Goal: Book appointment/travel/reservation

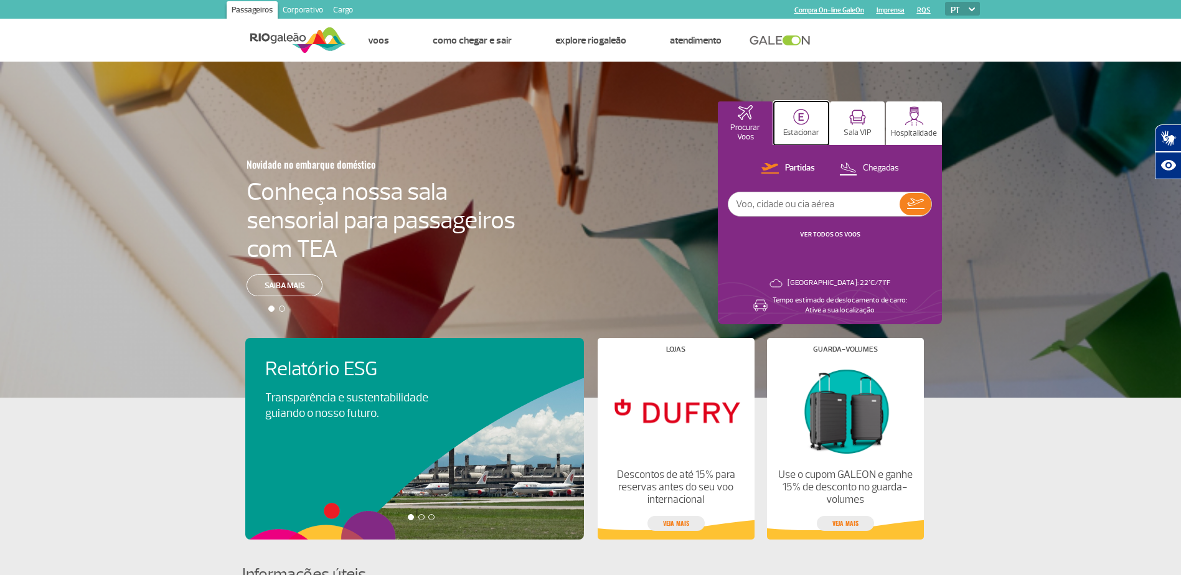
click at [794, 129] on p "Estacionar" at bounding box center [801, 132] width 36 height 9
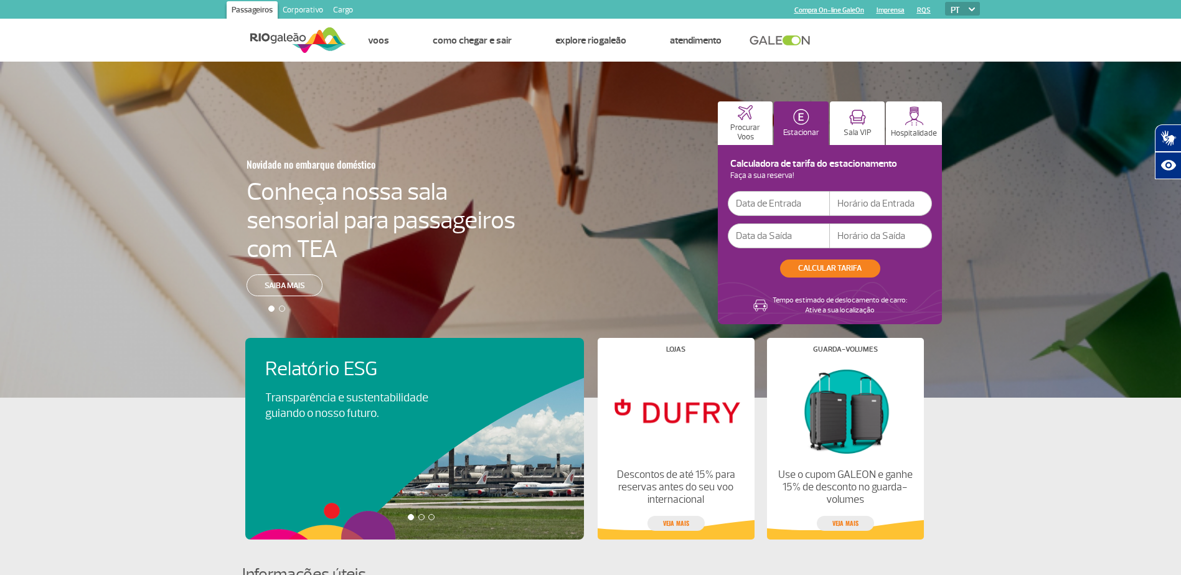
click at [769, 205] on input "text" at bounding box center [779, 203] width 102 height 25
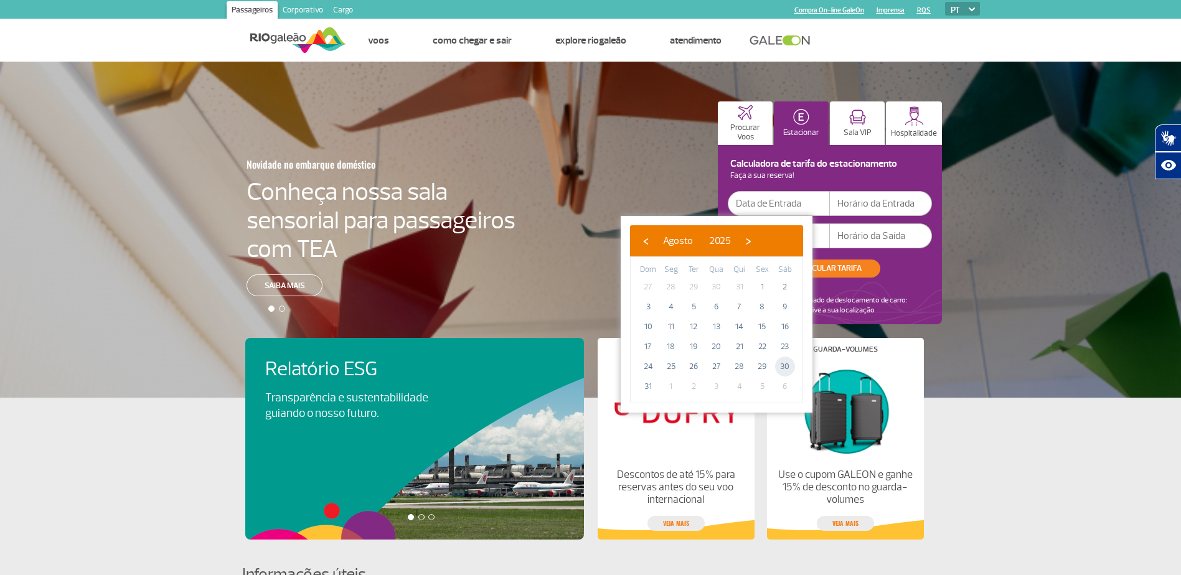
drag, startPoint x: 777, startPoint y: 375, endPoint x: 786, endPoint y: 365, distance: 13.2
click at [786, 364] on span "30" at bounding box center [785, 367] width 20 height 20
type input "[DATE]"
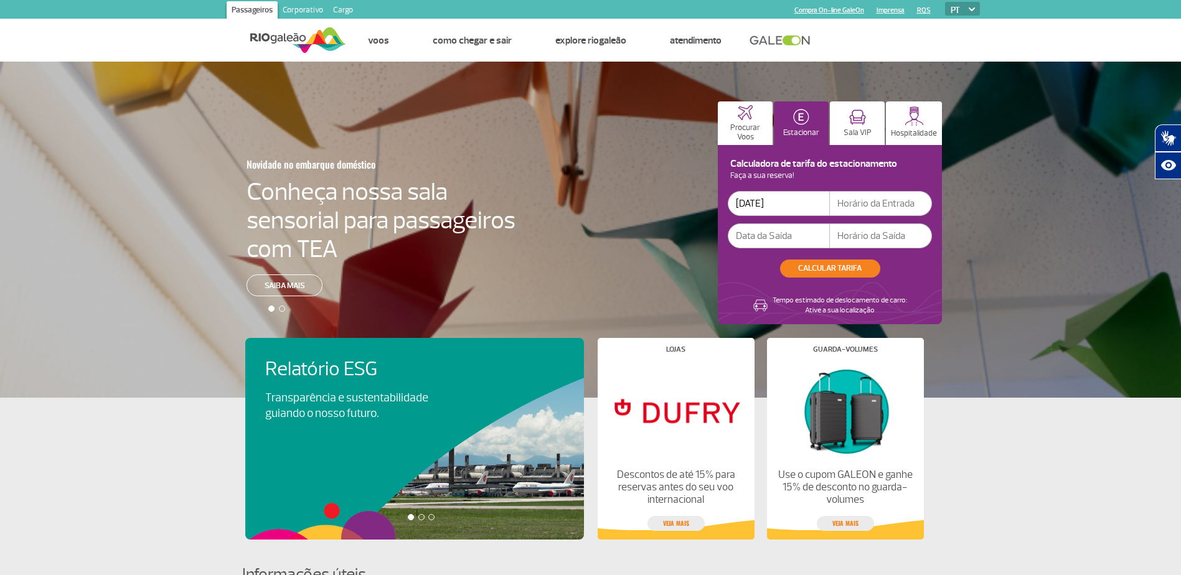
click at [853, 208] on input "text" at bounding box center [881, 203] width 102 height 25
click at [848, 206] on input "text" at bounding box center [881, 203] width 102 height 25
click at [865, 203] on input "90:0" at bounding box center [881, 203] width 102 height 25
type input "9"
type input "09:00"
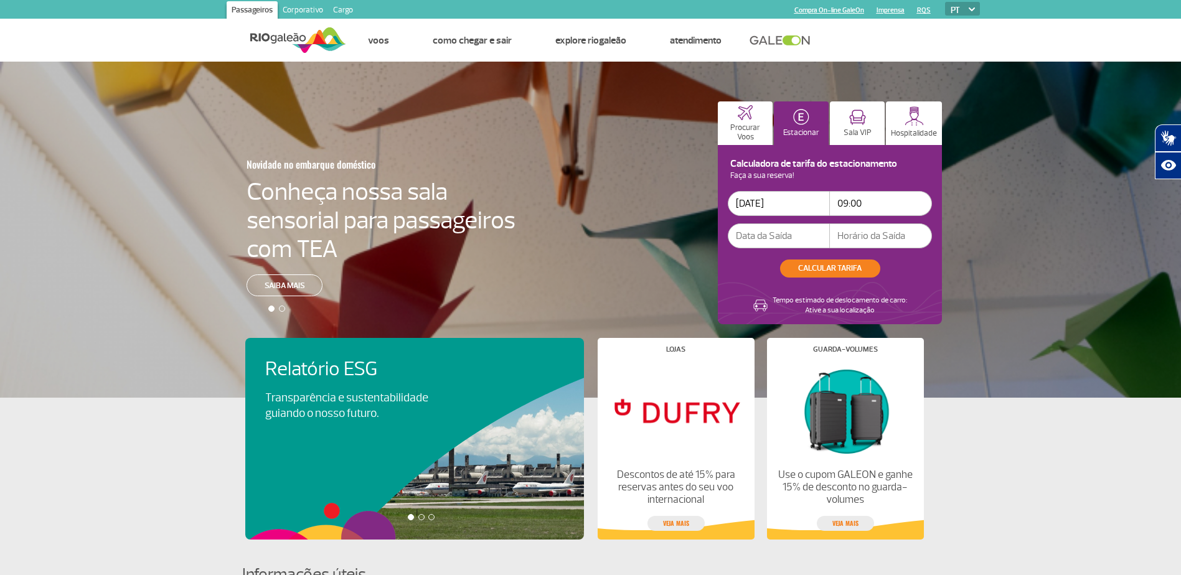
click at [752, 240] on input "text" at bounding box center [779, 235] width 102 height 25
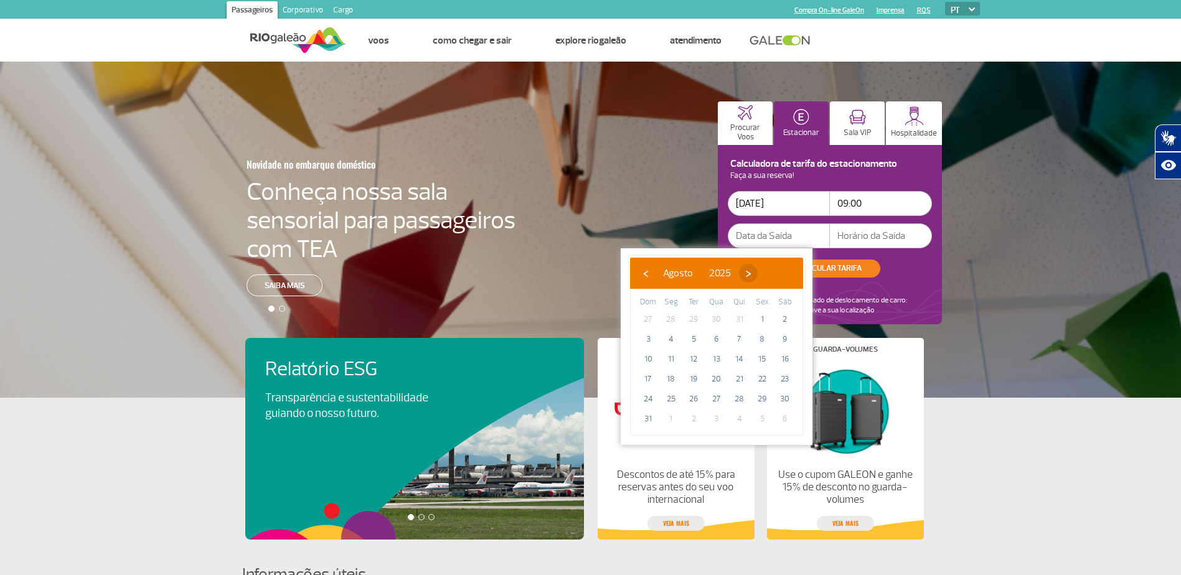
click at [758, 273] on span "›" at bounding box center [748, 273] width 19 height 19
click at [695, 341] on span "9" at bounding box center [694, 339] width 20 height 20
type input "[DATE]"
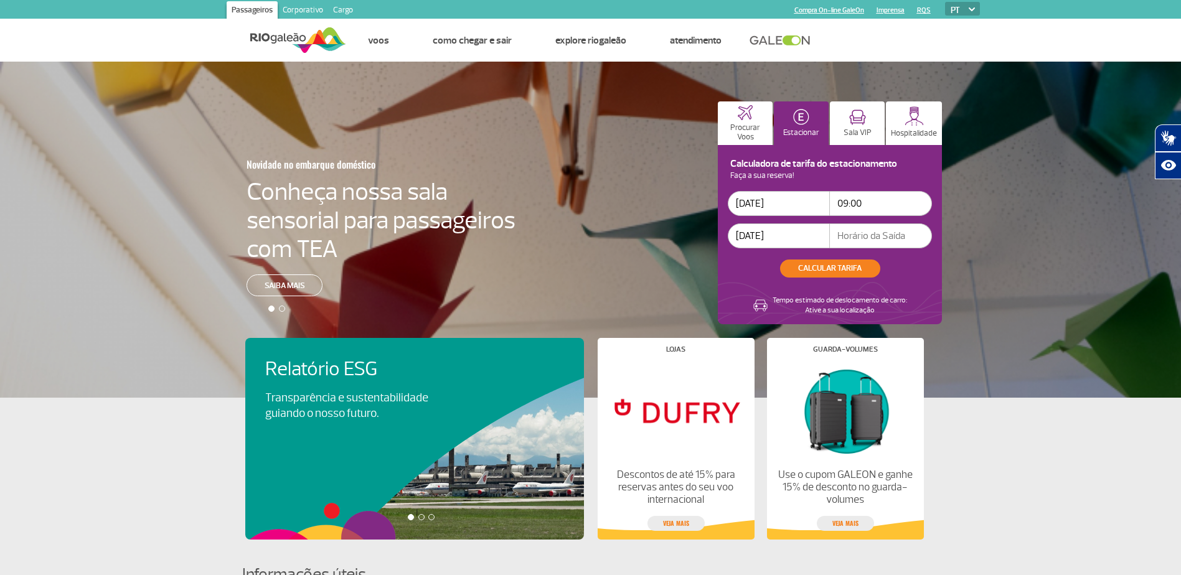
click at [845, 236] on input "text" at bounding box center [881, 235] width 102 height 25
type input "22:30"
click at [843, 272] on button "CALCULAR TARIFA" at bounding box center [830, 269] width 100 height 18
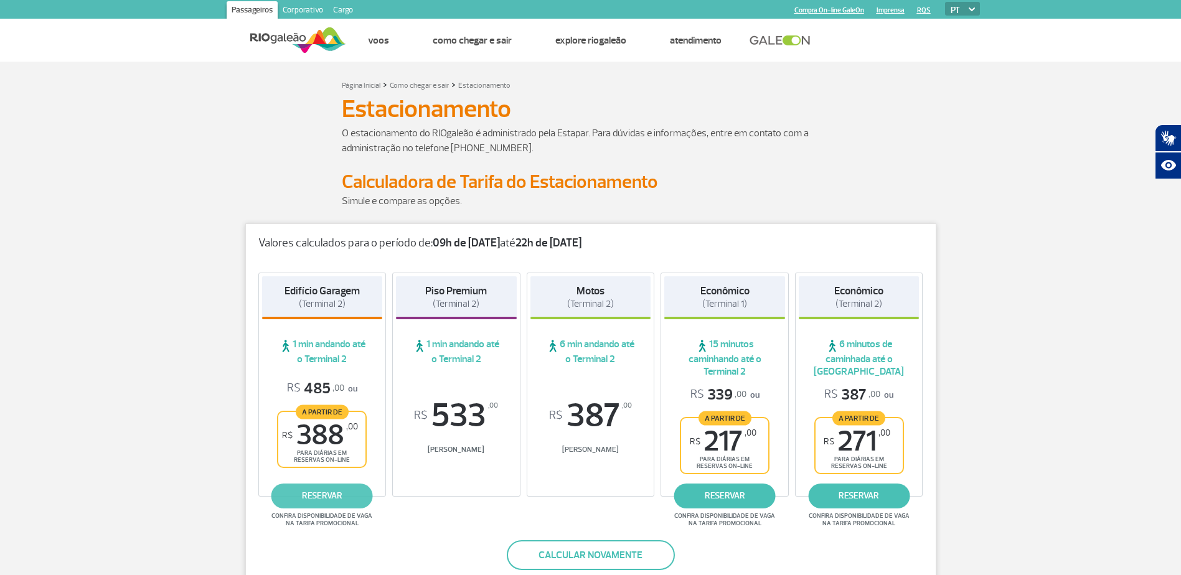
click at [331, 500] on link "reservar" at bounding box center [321, 496] width 101 height 25
